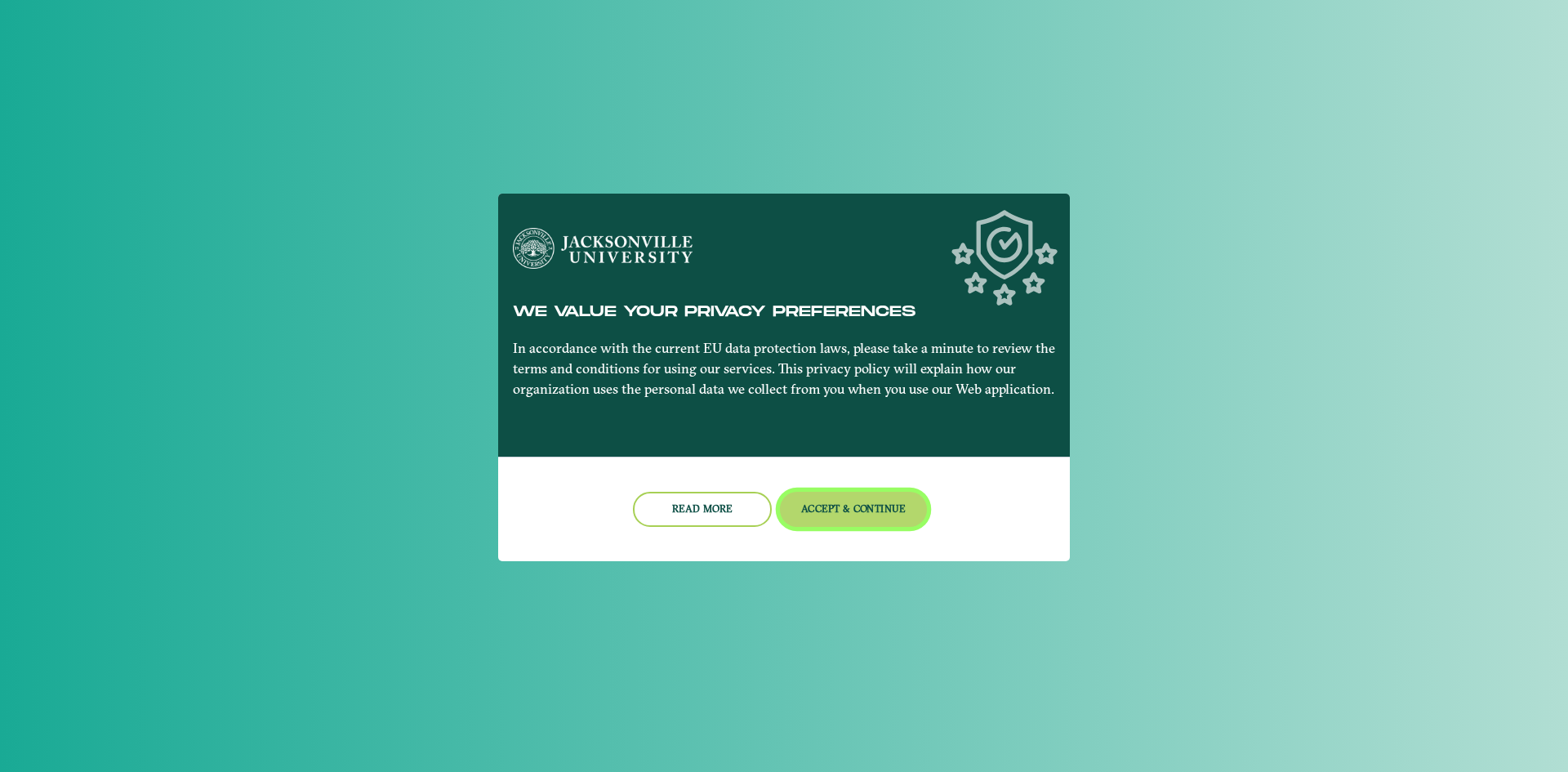
click at [862, 523] on button "Accept & Continue" at bounding box center [853, 509] width 147 height 35
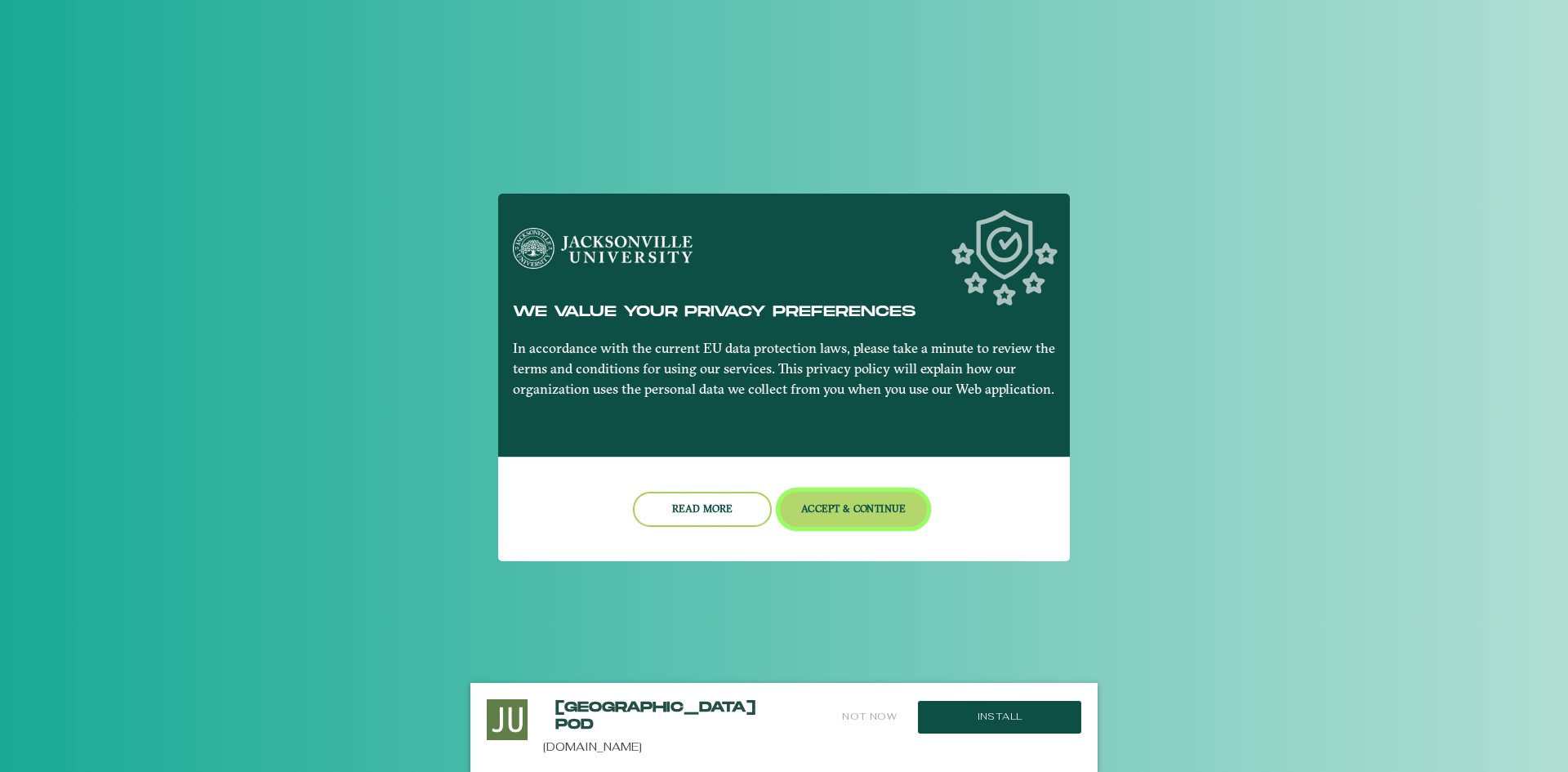
click at [836, 508] on button "Accept & Continue" at bounding box center [853, 509] width 147 height 35
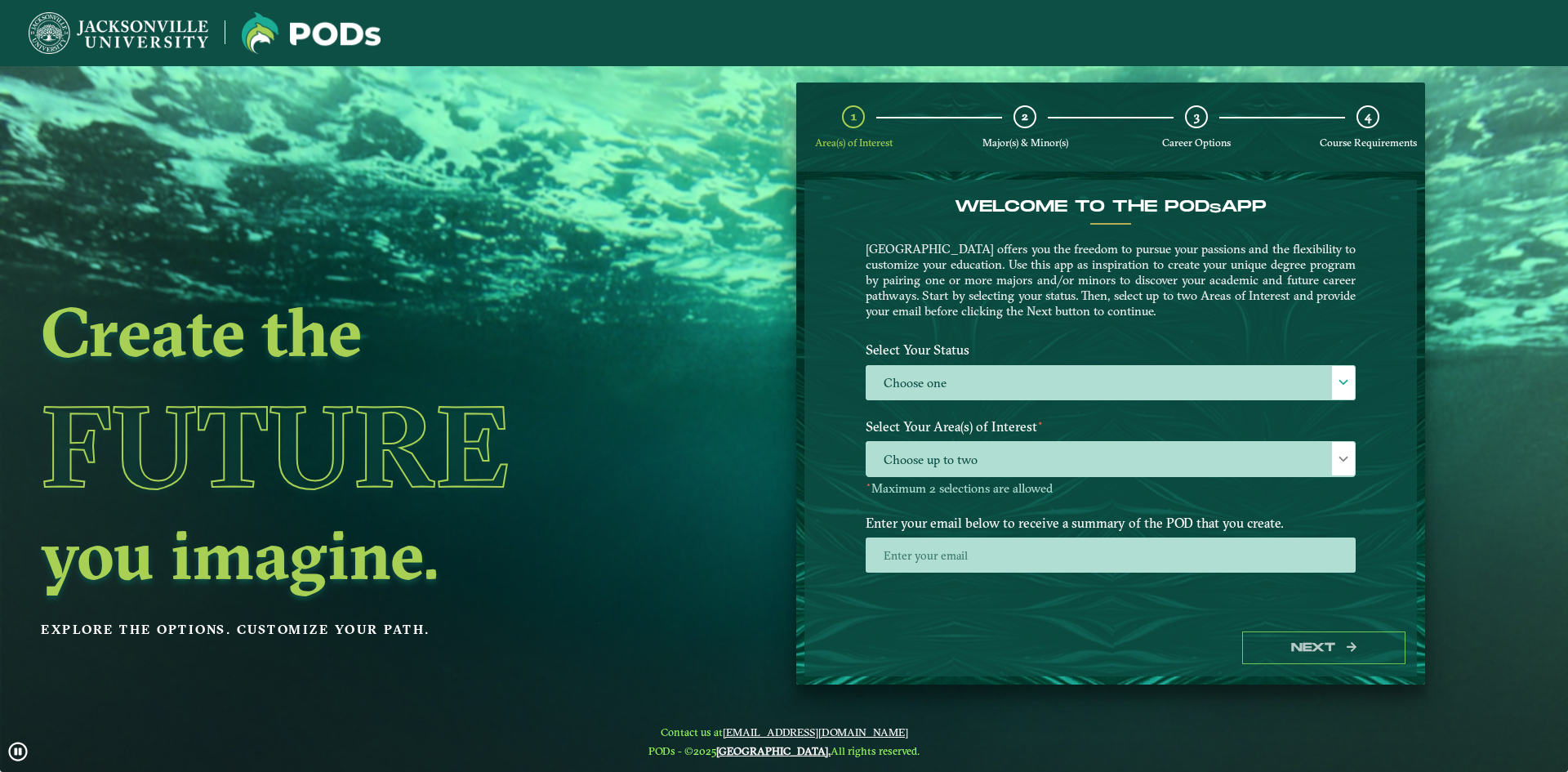
drag, startPoint x: 957, startPoint y: 215, endPoint x: 864, endPoint y: 210, distance: 93.1
click at [865, 210] on div "Welcome to the POD s app [GEOGRAPHIC_DATA] offers you the freedom to pursue you…" at bounding box center [1110, 266] width 514 height 138
drag, startPoint x: 196, startPoint y: 346, endPoint x: 602, endPoint y: 599, distance: 478.4
click at [602, 599] on div "Create the Future you imagine. Explore the options. Customize your path." at bounding box center [353, 451] width 706 height 772
